Goal: Task Accomplishment & Management: Use online tool/utility

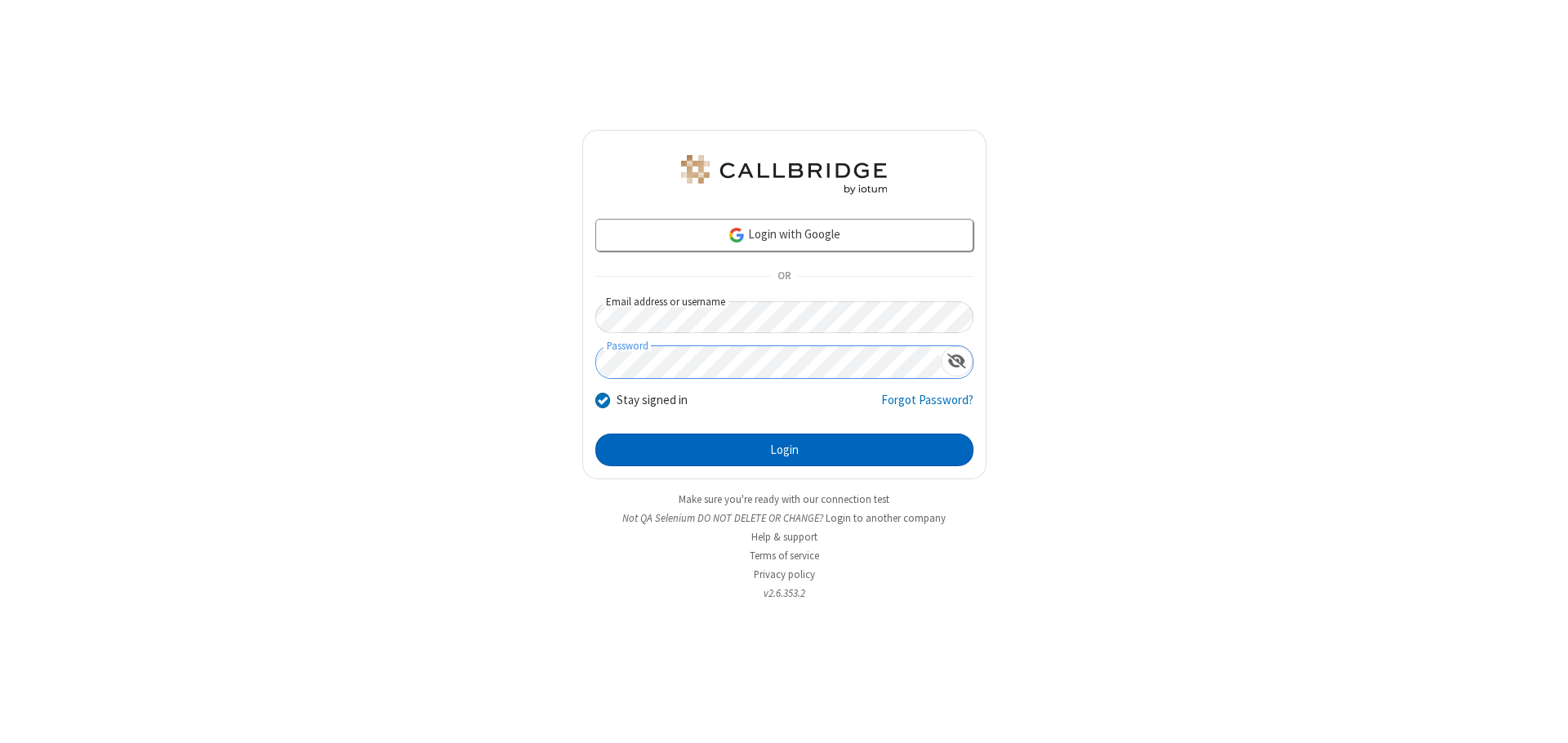
click at [784, 450] on button "Login" at bounding box center [784, 449] width 379 height 32
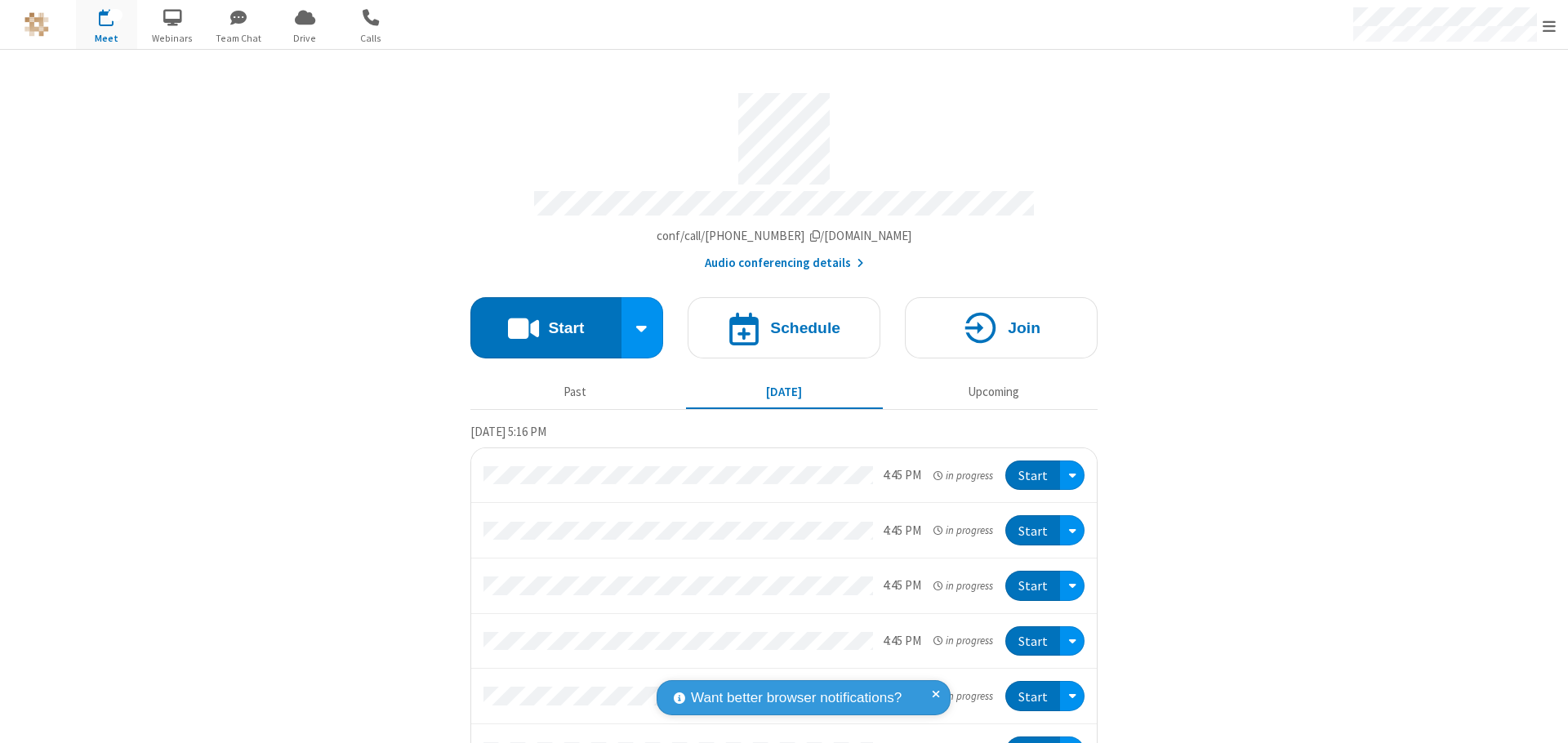
click at [539, 320] on button "Start" at bounding box center [546, 328] width 151 height 62
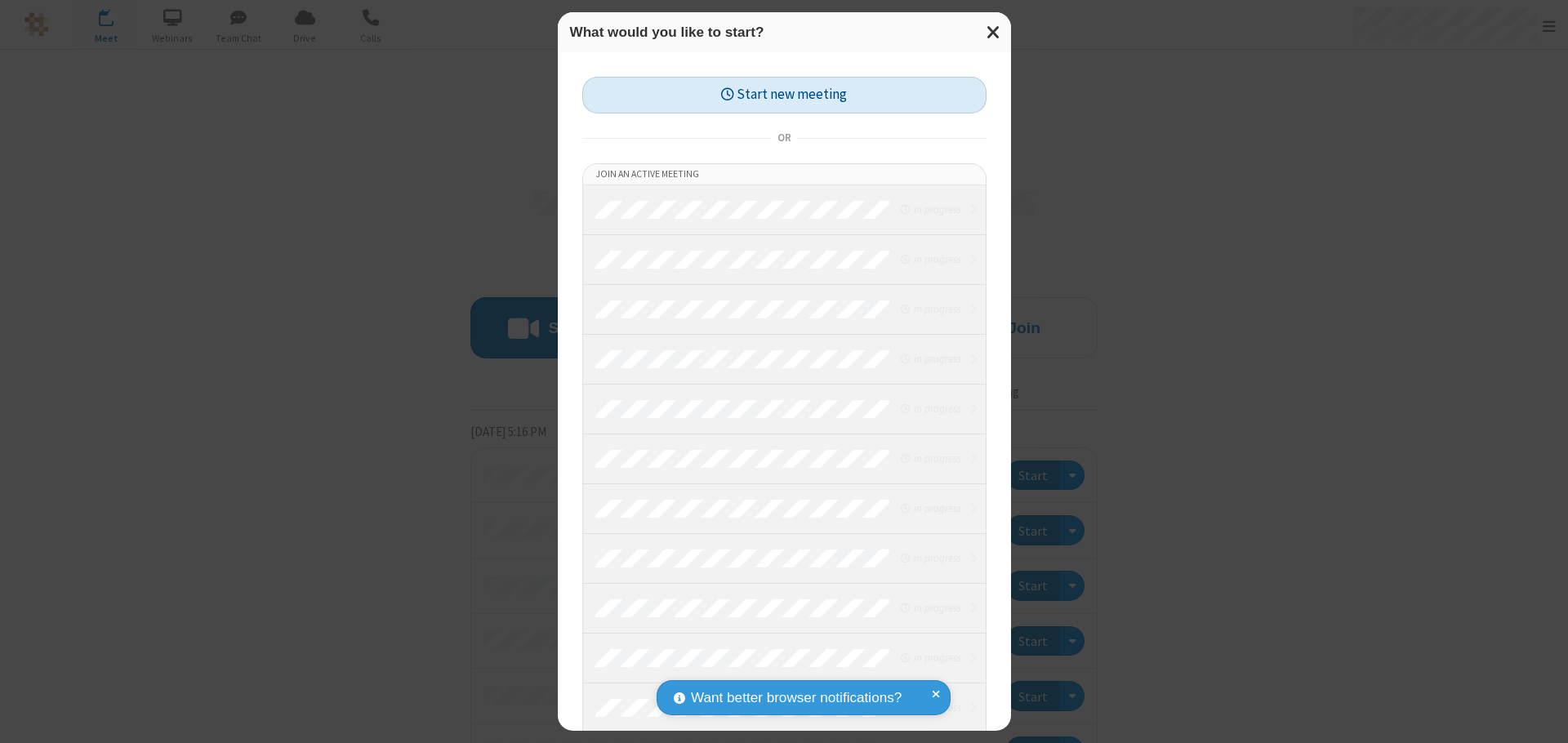
click at [784, 95] on button "Start new meeting" at bounding box center [784, 95] width 404 height 37
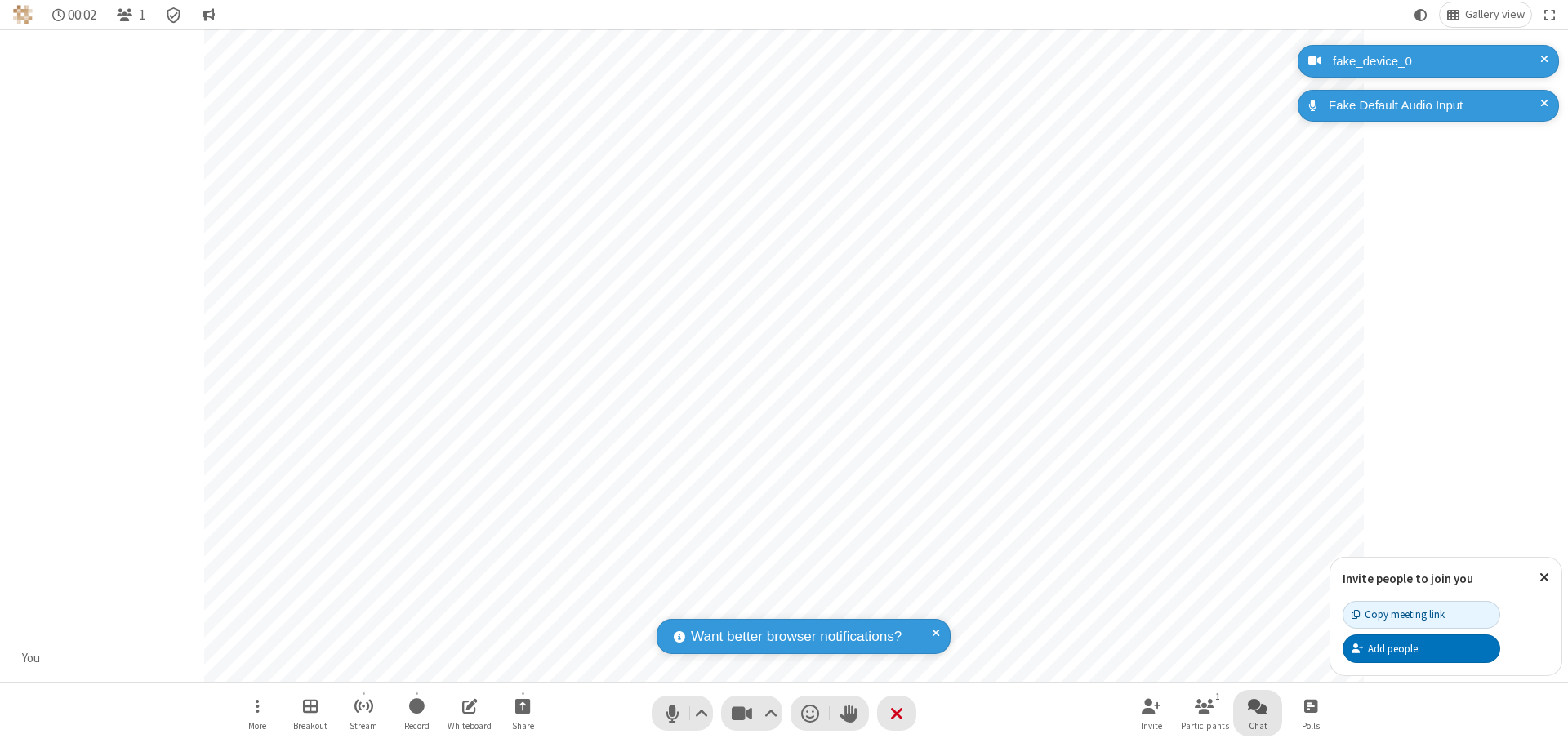
click at [1258, 705] on span "Open chat" at bounding box center [1258, 705] width 20 height 21
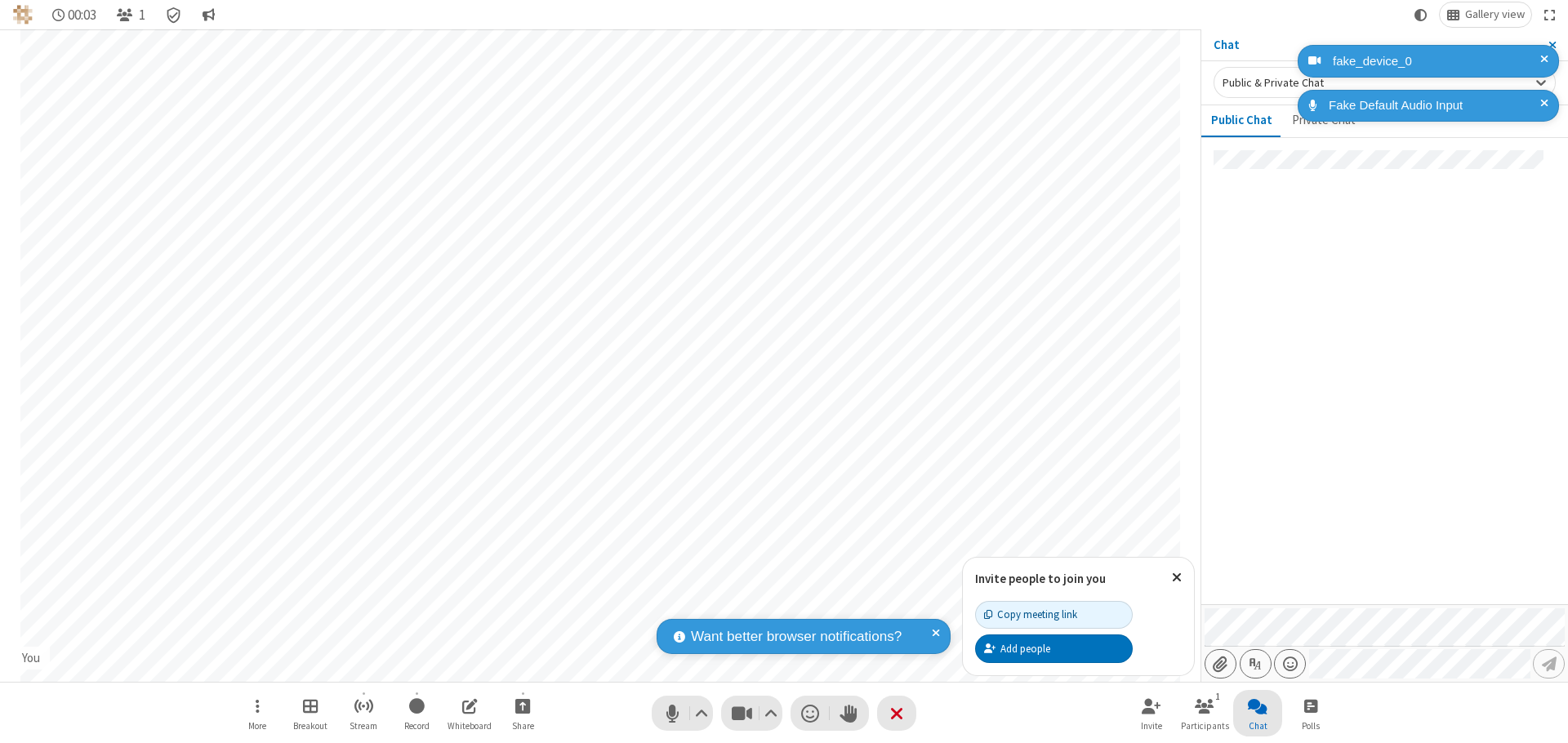
type input "C:\fakepath\doc_test.docx"
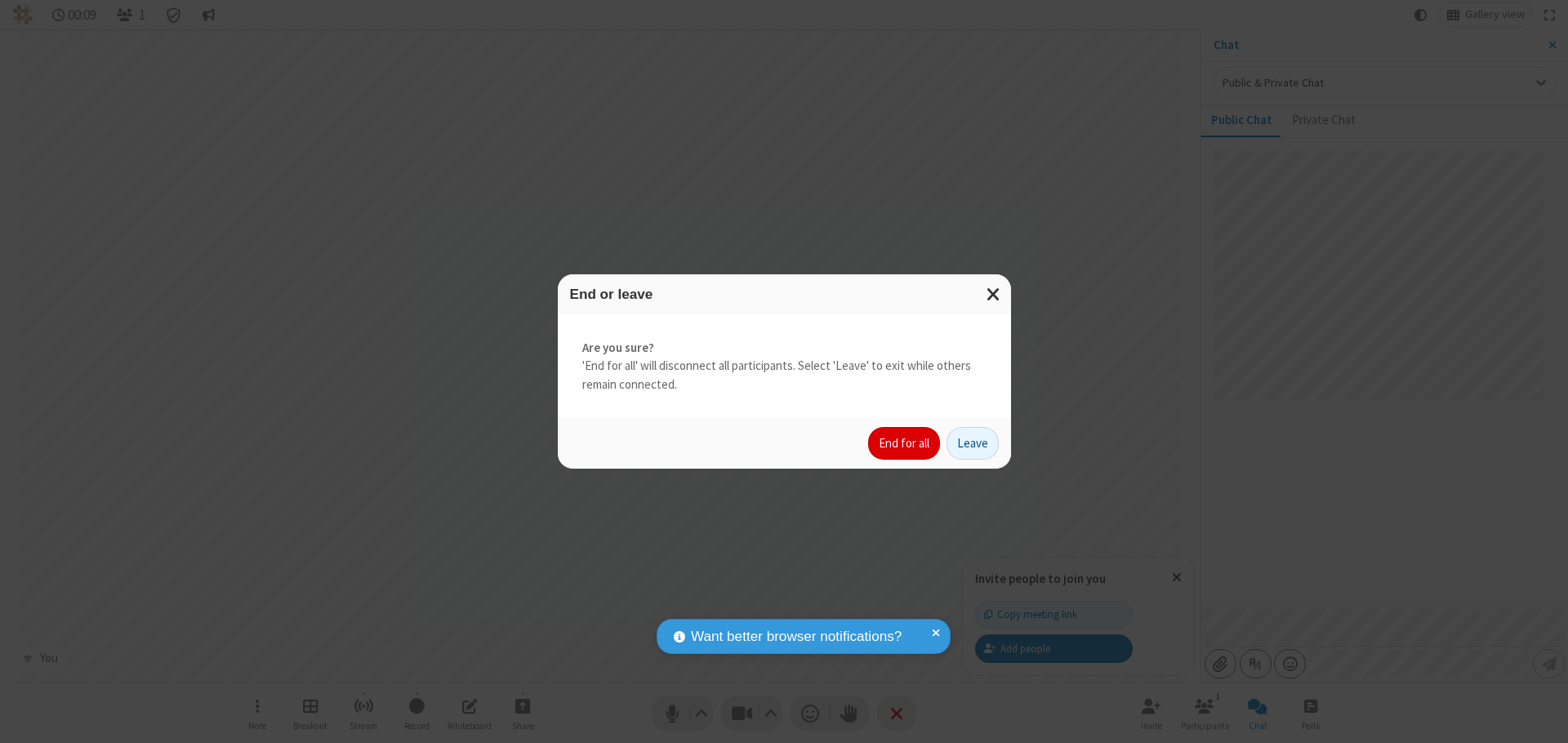
click at [905, 443] on button "End for all" at bounding box center [904, 443] width 71 height 32
